Goal: Task Accomplishment & Management: Manage account settings

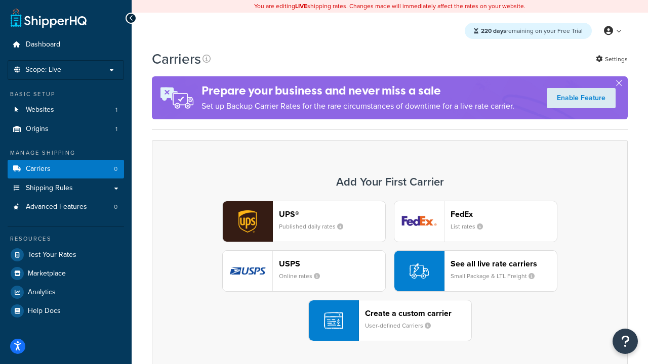
click at [390, 271] on div "UPS® Published daily rates FedEx List rates USPS Online rates See all live rate…" at bounding box center [389, 271] width 455 height 141
click at [504, 214] on header "FedEx" at bounding box center [503, 215] width 106 height 10
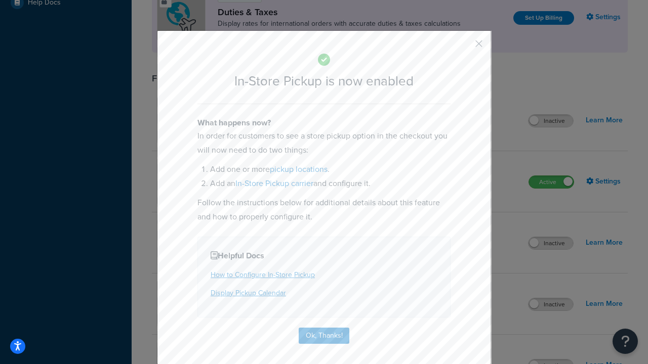
click at [464, 47] on button "button" at bounding box center [464, 47] width 3 height 3
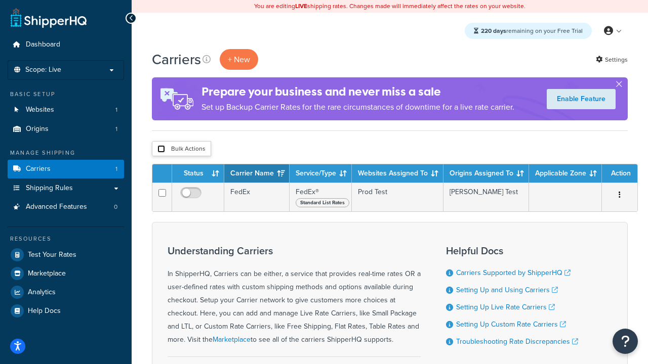
click at [161, 149] on input "checkbox" at bounding box center [161, 149] width 8 height 8
checkbox input "true"
click at [0, 0] on button "Delete" at bounding box center [0, 0] width 0 height 0
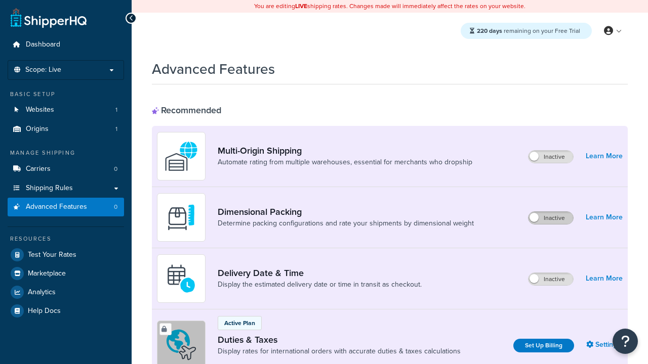
click at [551, 218] on label "Inactive" at bounding box center [550, 218] width 45 height 12
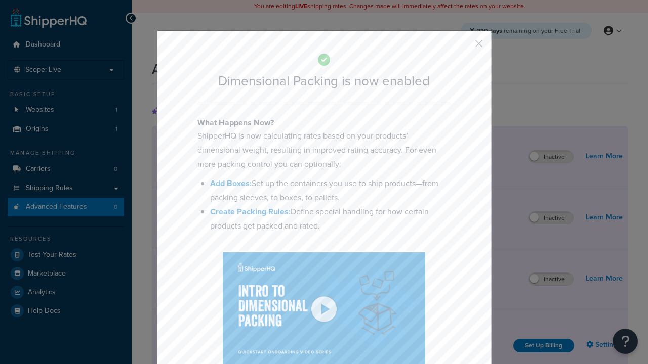
click at [464, 46] on button "button" at bounding box center [464, 47] width 3 height 3
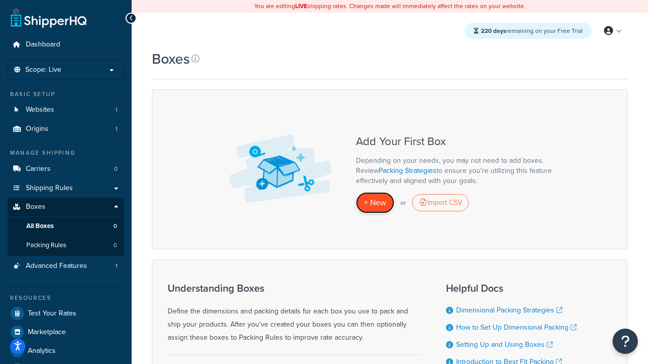
click at [375, 203] on span "+ New" at bounding box center [375, 203] width 22 height 12
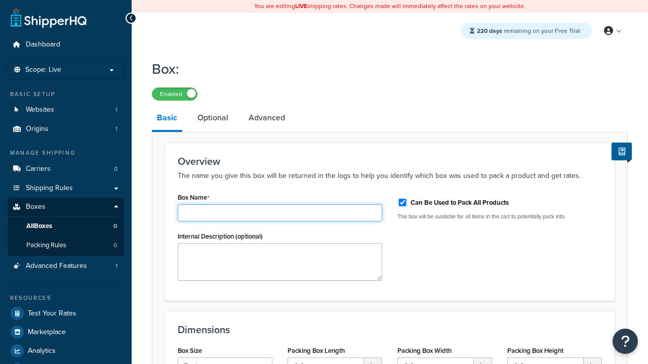
type input "Box1"
select select "usps_small"
type input "8.5"
type input "5"
type input "1.5"
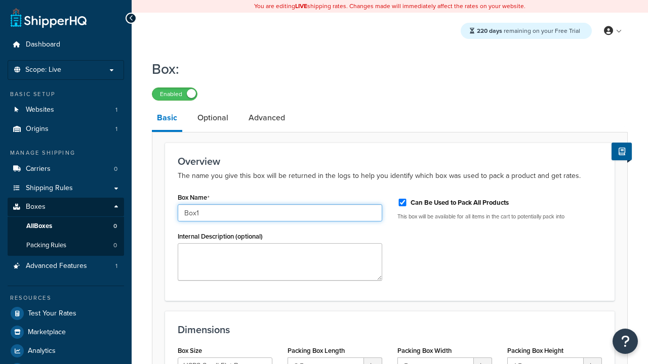
type input "Box1"
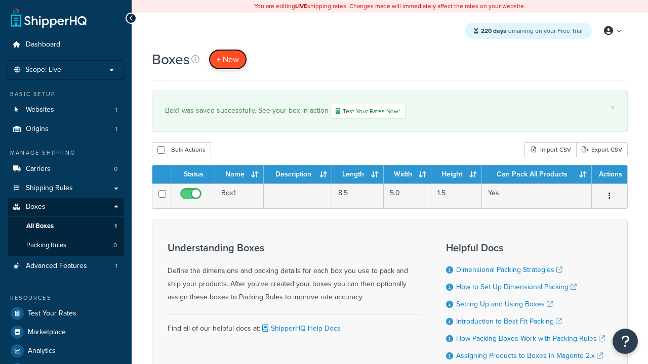
click at [228, 59] on span "+ New" at bounding box center [228, 60] width 22 height 12
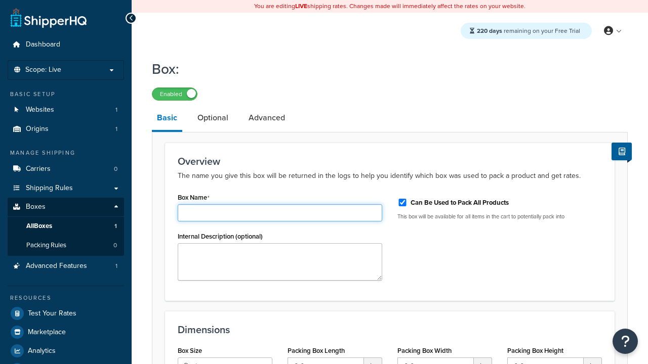
type input "Box2"
select select "usps_small"
type input "8.5"
type input "5"
type input "1.5"
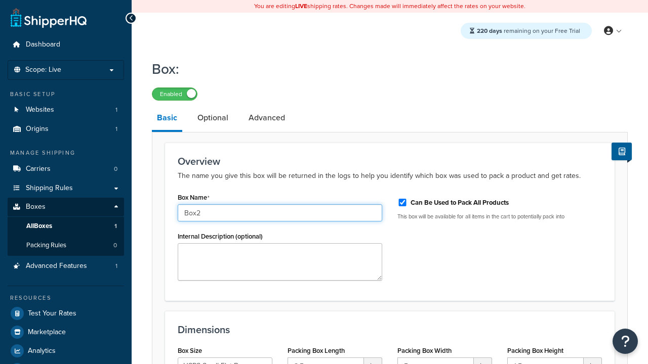
type input "Box2"
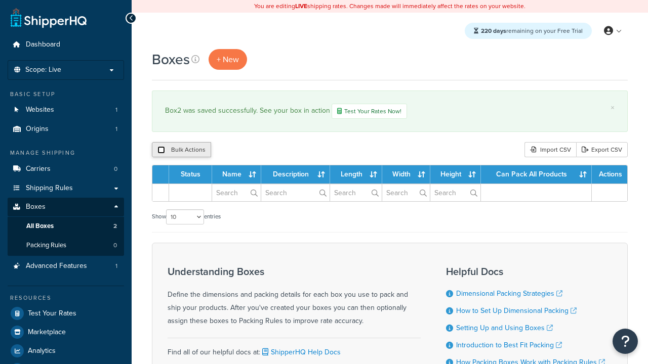
click at [161, 151] on input "checkbox" at bounding box center [161, 150] width 8 height 8
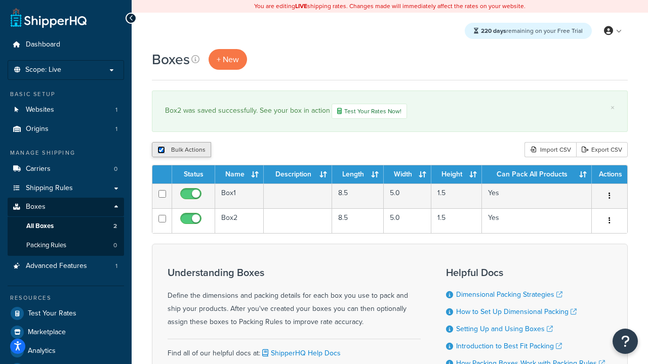
click at [161, 151] on input "checkbox" at bounding box center [161, 150] width 8 height 8
checkbox input "false"
click at [161, 151] on input "checkbox" at bounding box center [161, 150] width 8 height 8
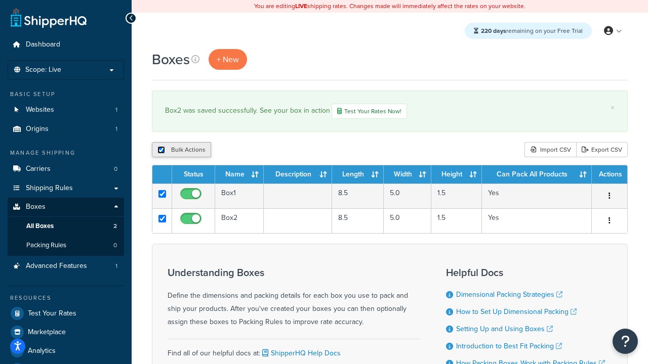
checkbox input "true"
click at [232, 151] on button "Duplicate" at bounding box center [232, 149] width 43 height 15
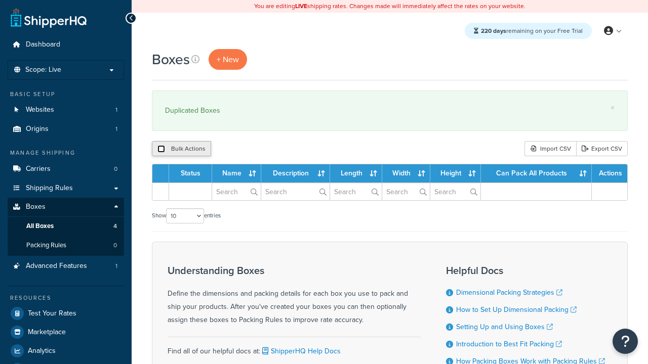
click at [161, 149] on input "checkbox" at bounding box center [161, 149] width 8 height 8
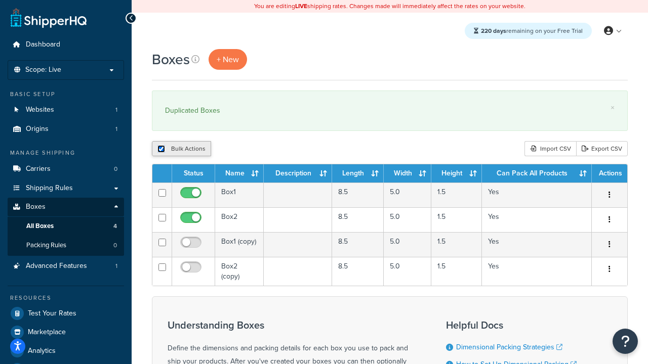
click at [161, 149] on input "checkbox" at bounding box center [161, 149] width 8 height 8
checkbox input "false"
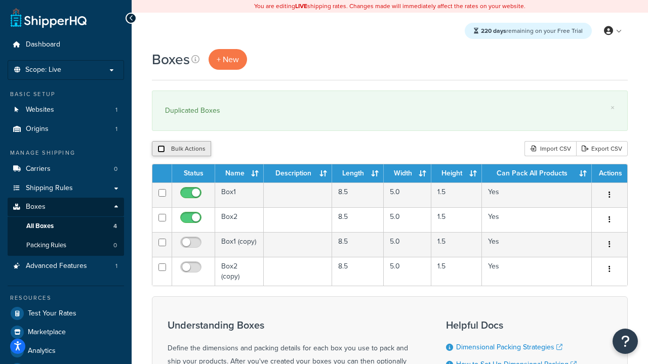
checkbox input "false"
click at [161, 149] on input "checkbox" at bounding box center [161, 149] width 8 height 8
checkbox input "true"
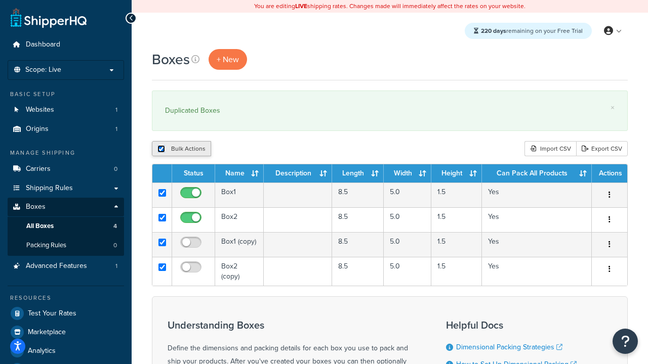
checkbox input "true"
click at [272, 149] on button "Delete" at bounding box center [270, 148] width 35 height 15
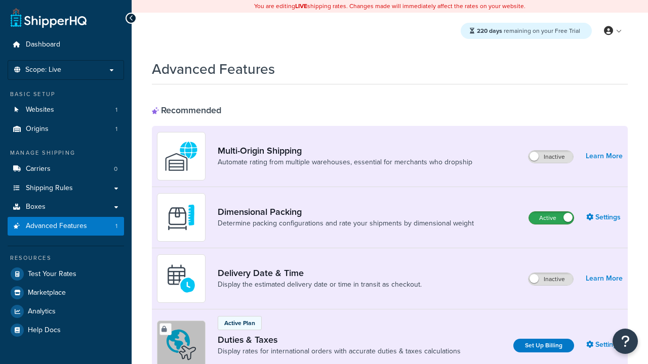
click at [551, 218] on label "Active" at bounding box center [551, 218] width 45 height 12
